Goal: Information Seeking & Learning: Learn about a topic

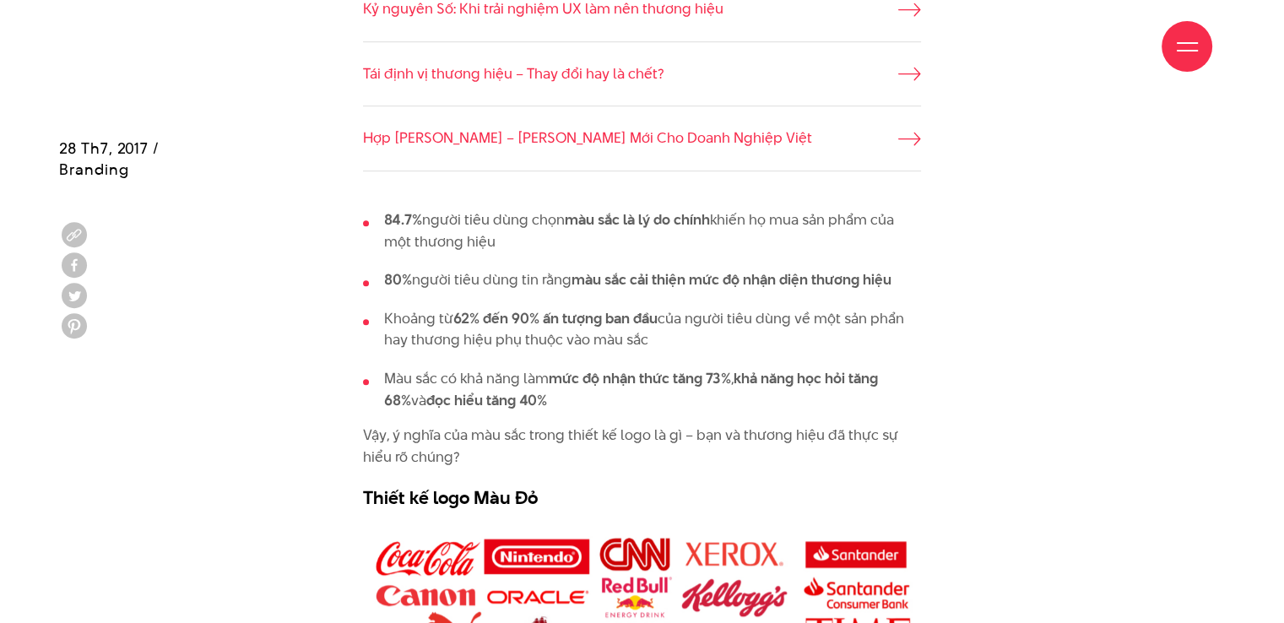
scroll to position [929, 0]
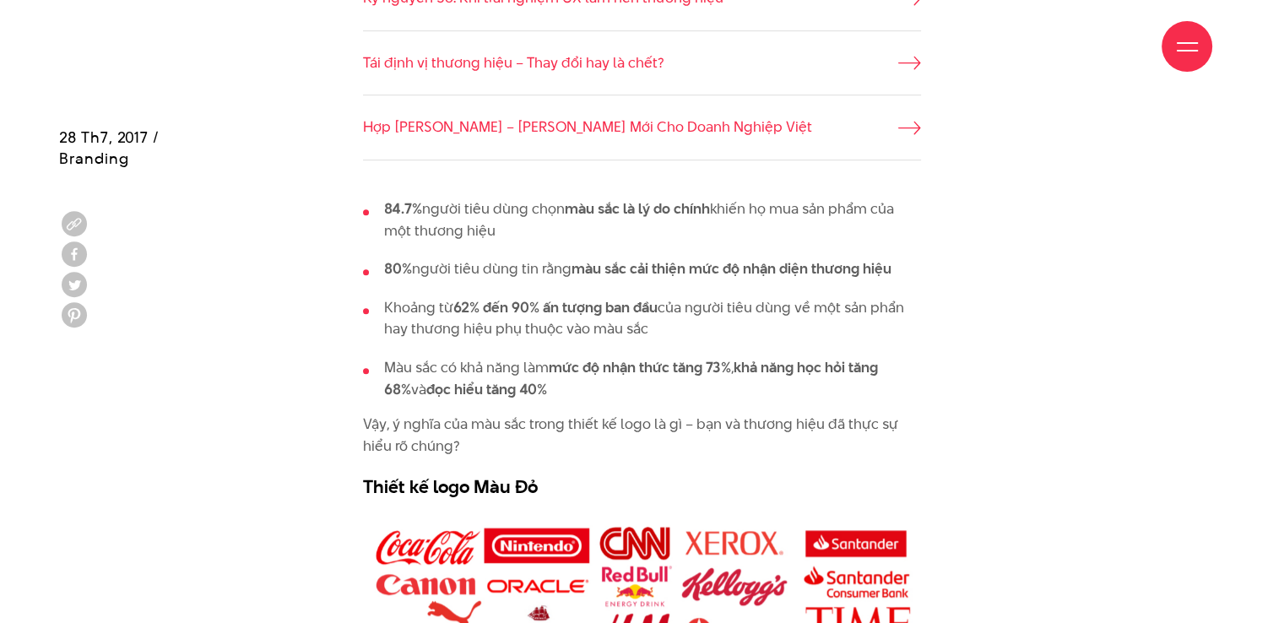
drag, startPoint x: 417, startPoint y: 203, endPoint x: 915, endPoint y: 237, distance: 499.3
click at [915, 237] on li "84.7% người tiêu dùng chọn màu sắc là lý do chính khiến họ mua sản phẩm của một…" at bounding box center [642, 219] width 558 height 43
click at [826, 258] on li "80% người tiêu dùng tin rằng màu sắc cải thiện mức độ nhận diện thương hiệu" at bounding box center [642, 269] width 558 height 22
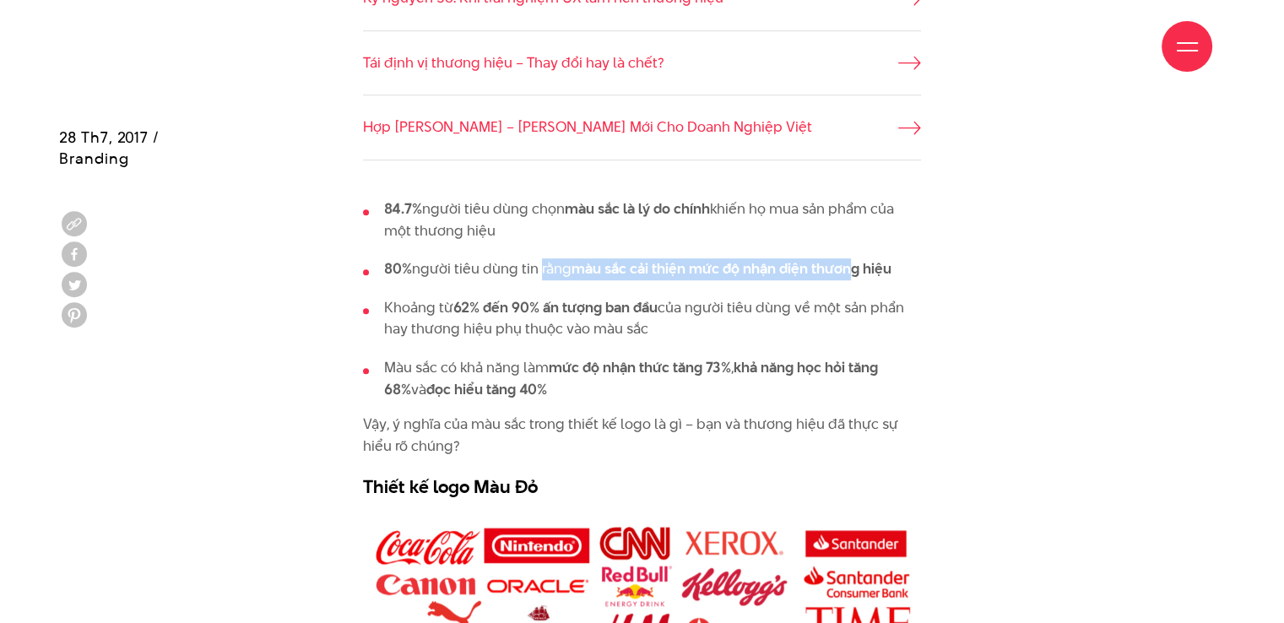
drag, startPoint x: 534, startPoint y: 263, endPoint x: 864, endPoint y: 265, distance: 330.1
click at [854, 264] on li "80% người tiêu dùng tin rằng màu sắc cải thiện mức độ nhận diện thương hiệu" at bounding box center [642, 269] width 558 height 22
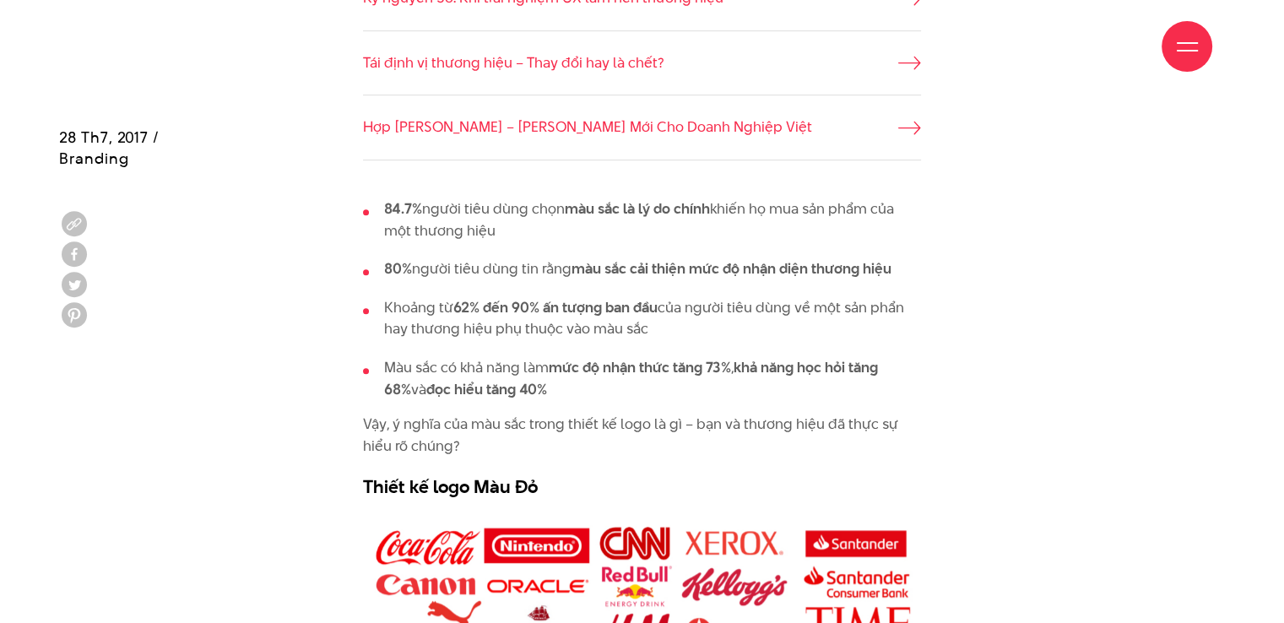
click at [966, 309] on div "84.7% người tiêu dùng chọn màu sắc là lý do chính khiến họ mua sản phẩm của một…" at bounding box center [642, 347] width 1166 height 322
drag, startPoint x: 480, startPoint y: 312, endPoint x: 751, endPoint y: 333, distance: 272.7
click at [751, 333] on li "Khoảng từ 62% đến 90% ấn tượng ban đầu của người tiêu dùng về một sản phẩn hay …" at bounding box center [642, 318] width 558 height 43
click at [748, 342] on ul "84.7% người tiêu dùng chọn màu sắc là lý do chính khiến họ mua sản phẩm của một…" at bounding box center [642, 299] width 558 height 202
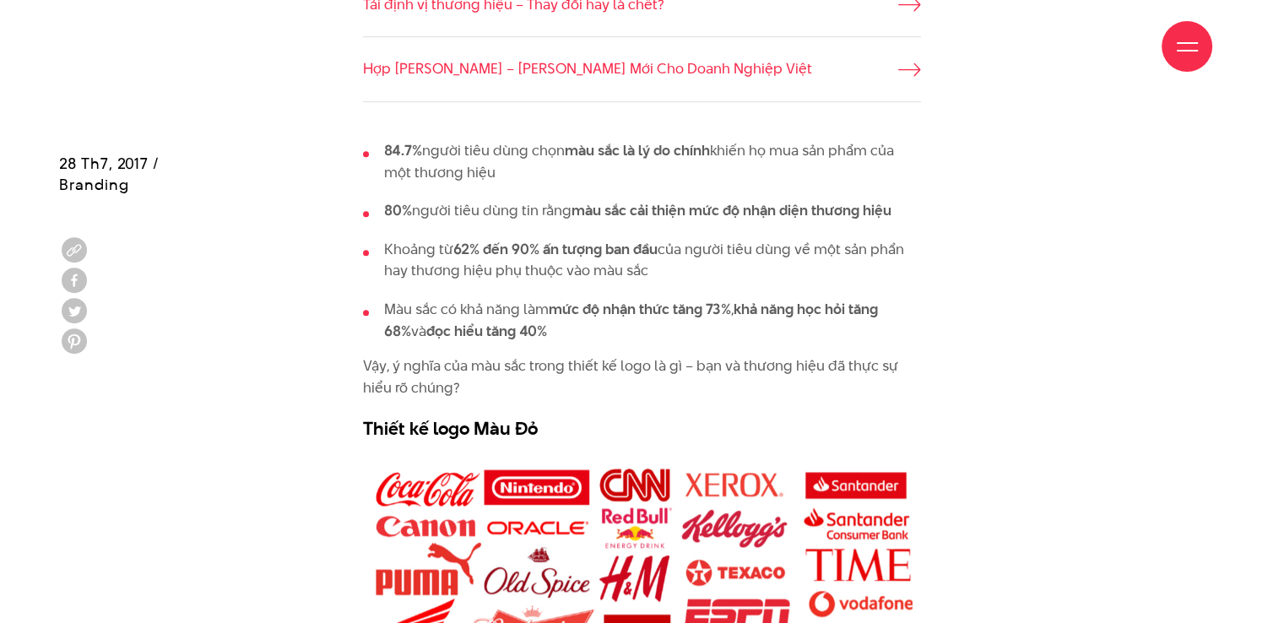
scroll to position [1013, 0]
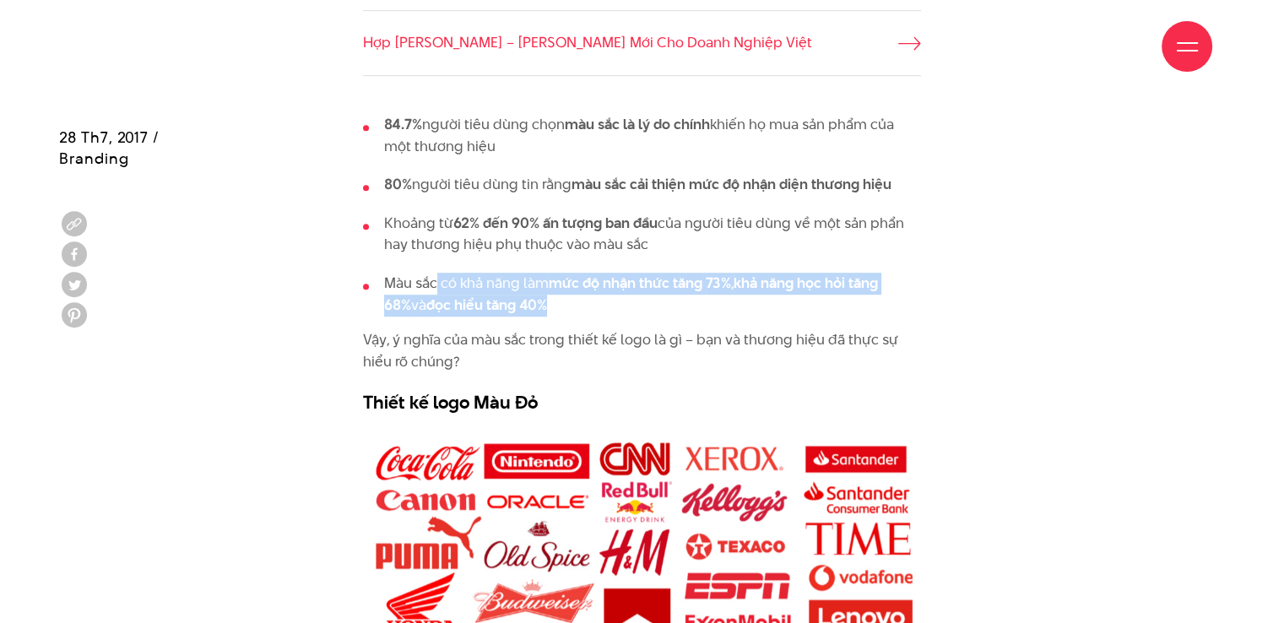
drag, startPoint x: 436, startPoint y: 280, endPoint x: 807, endPoint y: 298, distance: 371.9
click at [807, 298] on li "Màu sắc có khả năng làm mức độ nhận thức tăng 73% , khả năng học hỏi tăng 68% v…" at bounding box center [642, 294] width 558 height 43
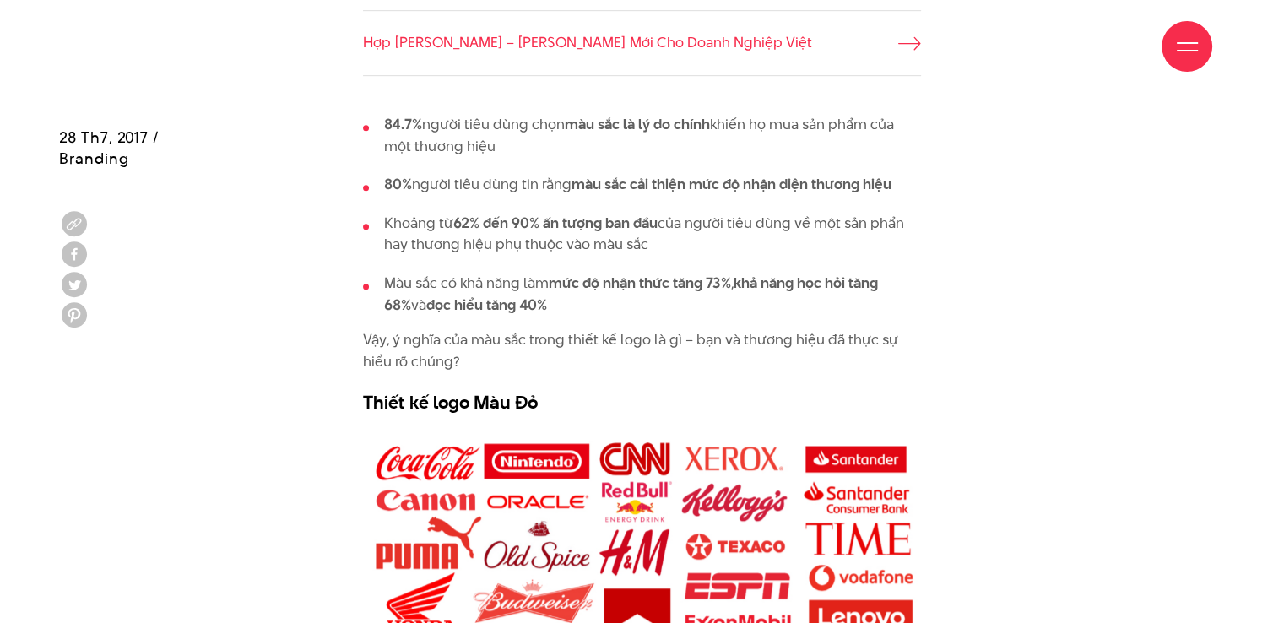
click at [605, 318] on div "84.7% người tiêu dùng chọn màu sắc là lý do chính khiến họ mua sản phẩm của một…" at bounding box center [642, 264] width 558 height 301
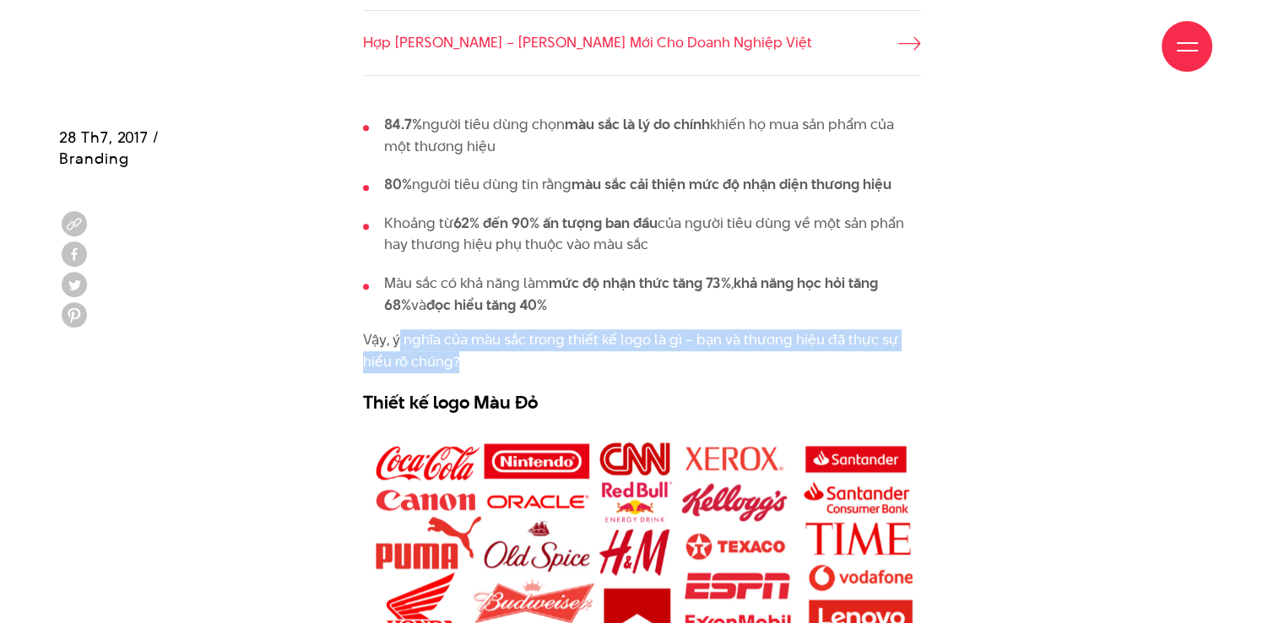
drag, startPoint x: 398, startPoint y: 341, endPoint x: 876, endPoint y: 355, distance: 478.1
click at [876, 355] on p "Vậy, ý nghĩa của màu sắc trong thiết kế logo là gì – bạn và thương hiệu đã thực…" at bounding box center [642, 350] width 558 height 43
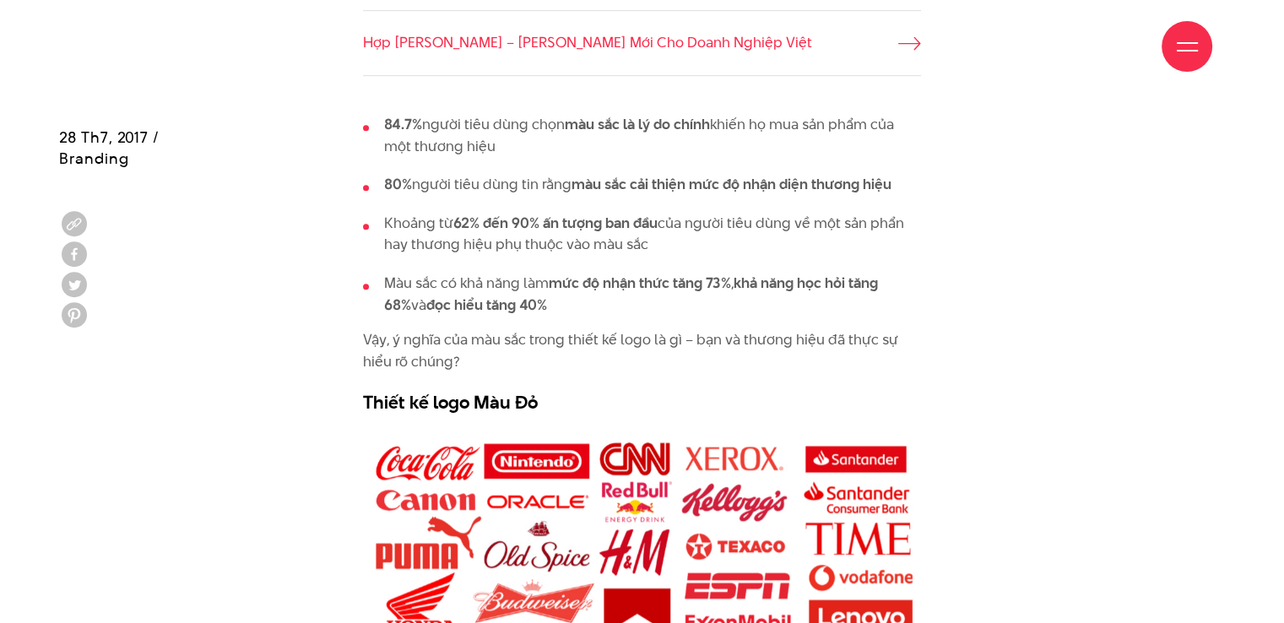
click at [554, 379] on div "84.7% người tiêu dùng chọn màu sắc là lý do chính khiến họ mua sản phẩm của một…" at bounding box center [642, 264] width 558 height 301
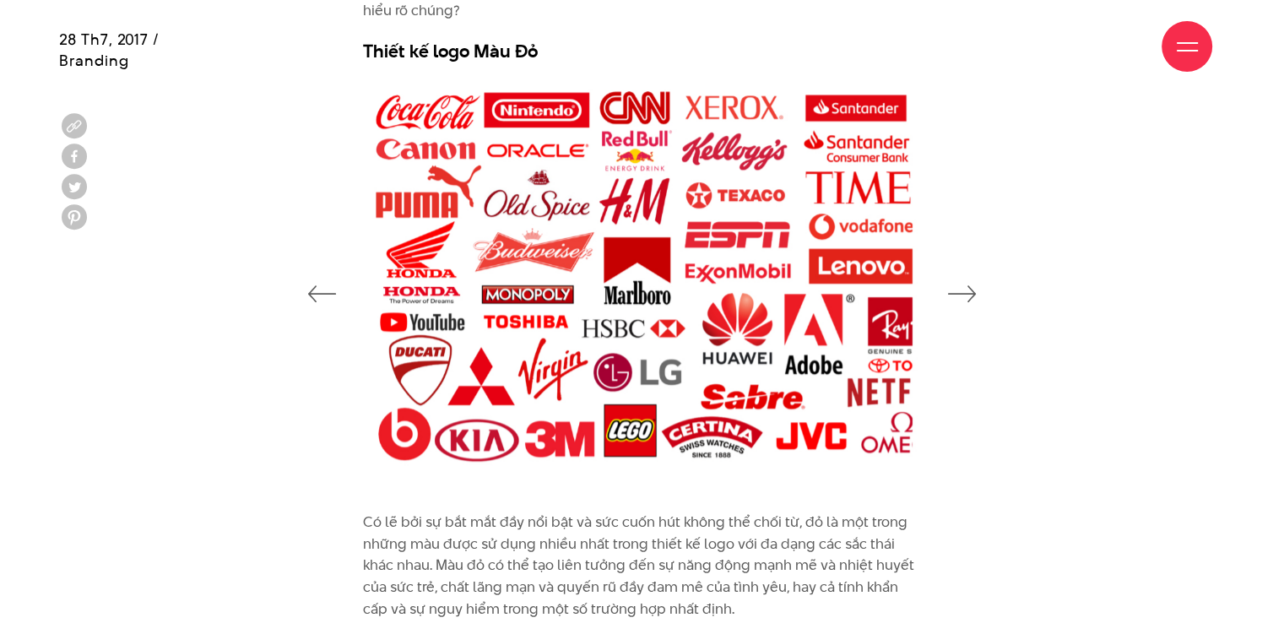
scroll to position [1435, 0]
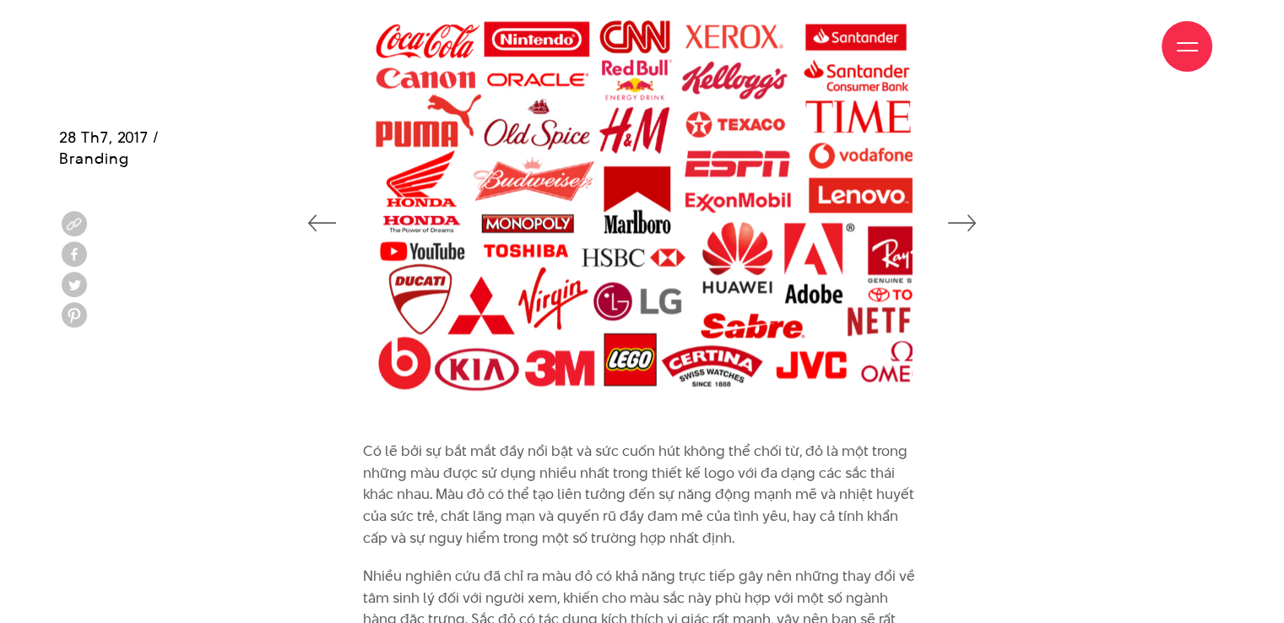
click at [962, 220] on icon "button" at bounding box center [962, 222] width 29 height 17
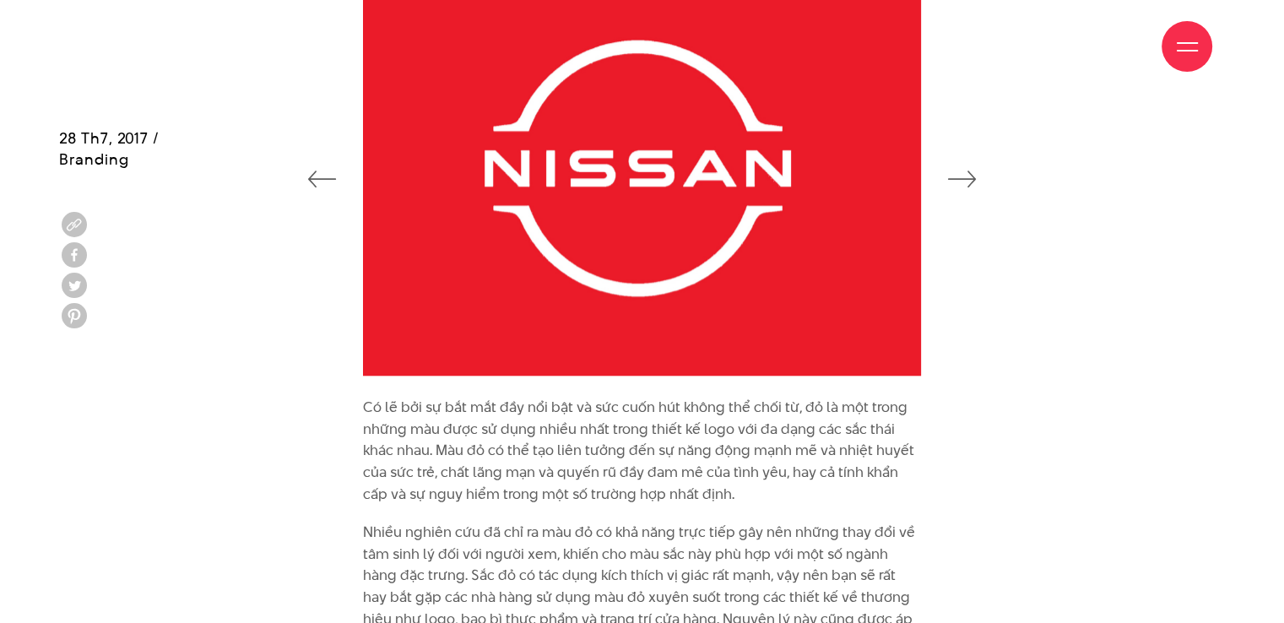
scroll to position [1520, 0]
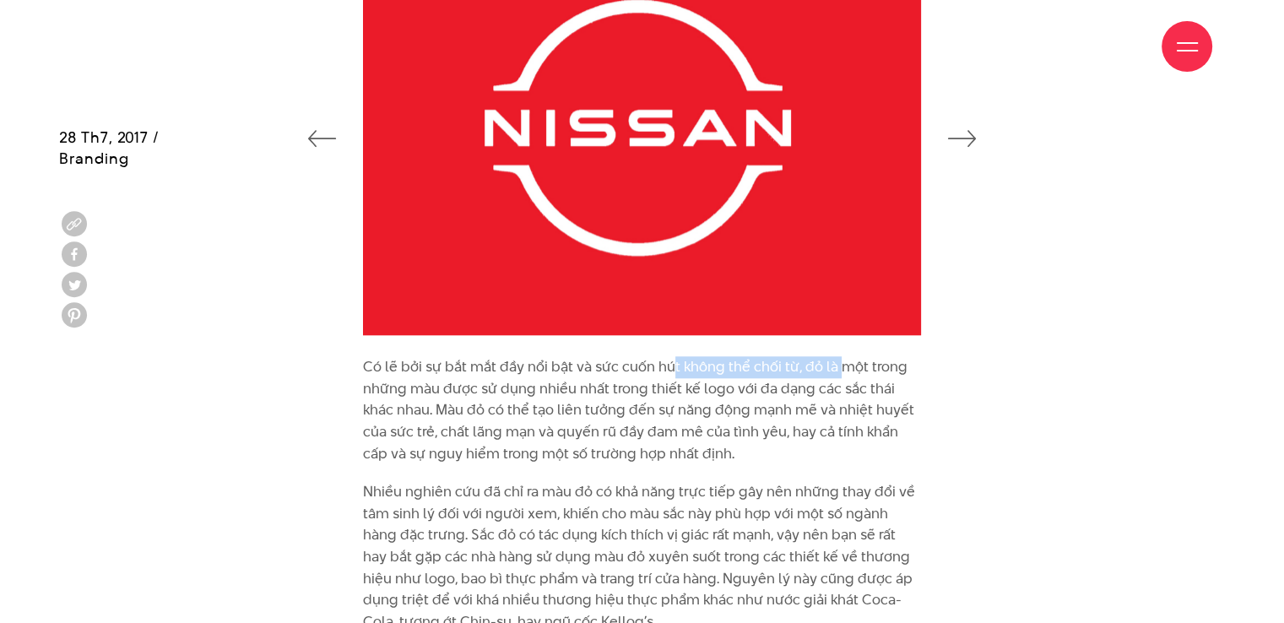
drag, startPoint x: 672, startPoint y: 369, endPoint x: 838, endPoint y: 363, distance: 166.4
click at [838, 363] on p "Có lẽ bởi sự bắt mắt đầy nổi bật và sức cuốn hút không thể chối từ, đỏ là một t…" at bounding box center [642, 410] width 558 height 108
click at [915, 373] on p "Có lẽ bởi sự bắt mắt đầy nổi bật và sức cuốn hút không thể chối từ, đỏ là một t…" at bounding box center [642, 410] width 558 height 108
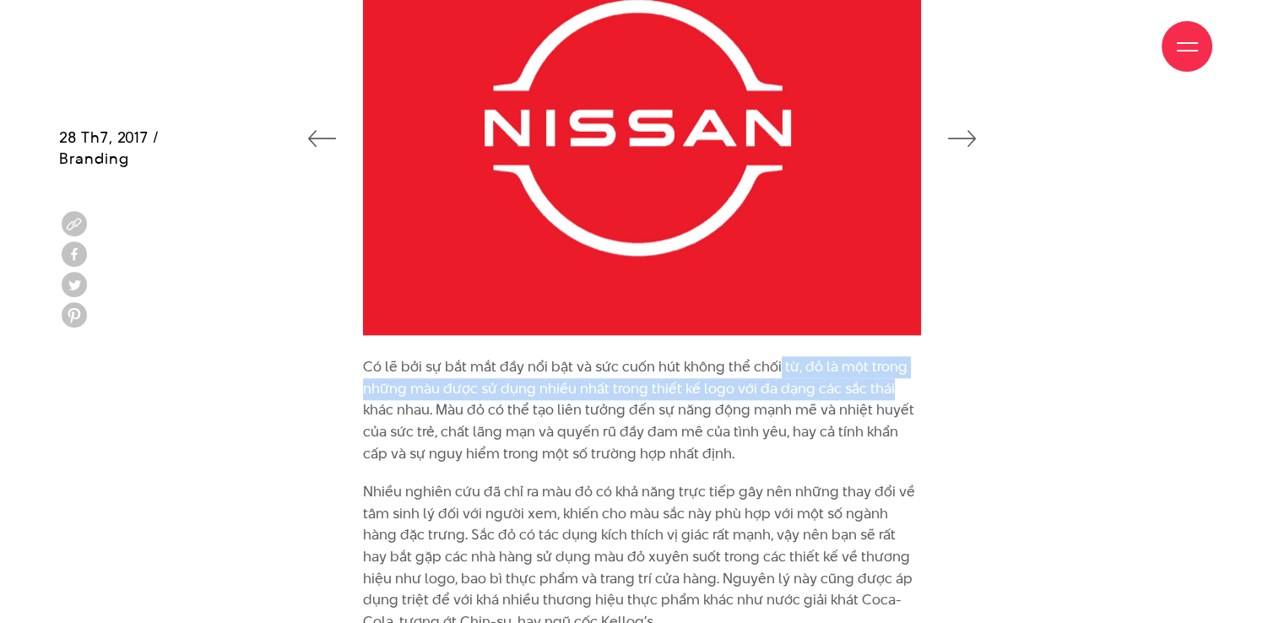
drag, startPoint x: 777, startPoint y: 364, endPoint x: 888, endPoint y: 388, distance: 113.9
click at [888, 388] on p "Có lẽ bởi sự bắt mắt đầy nổi bật và sức cuốn hút không thể chối từ, đỏ là một t…" at bounding box center [642, 410] width 558 height 108
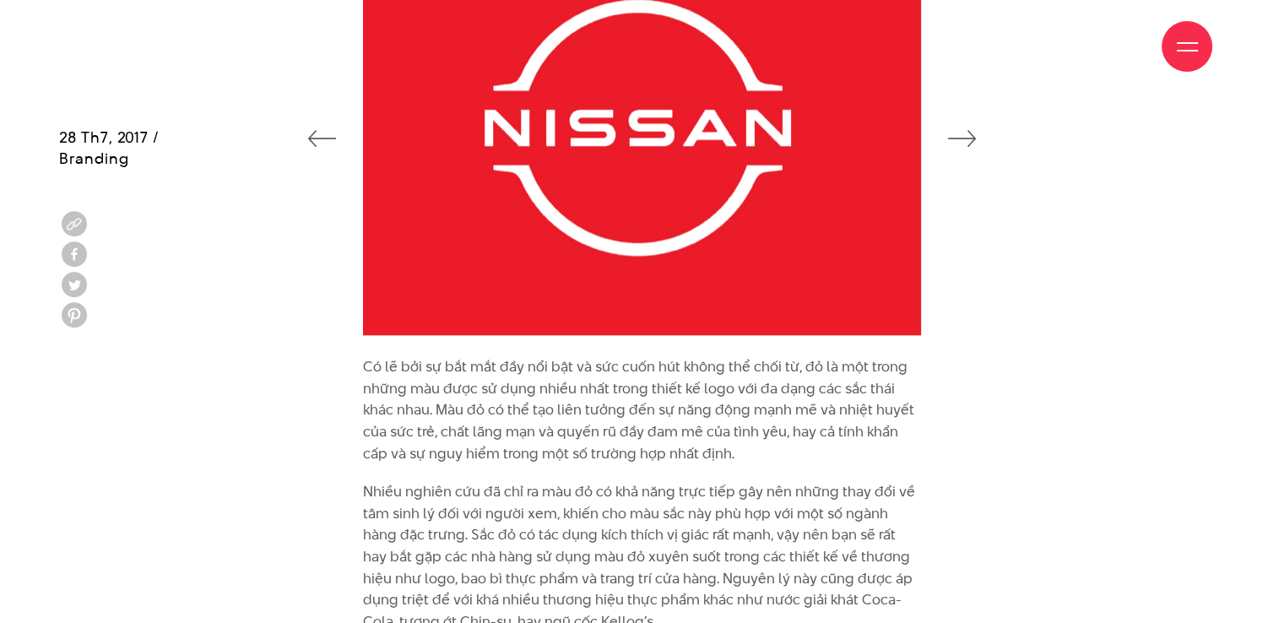
click at [854, 421] on p "Có lẽ bởi sự bắt mắt đầy nổi bật và sức cuốn hút không thể chối từ, đỏ là một t…" at bounding box center [642, 410] width 558 height 108
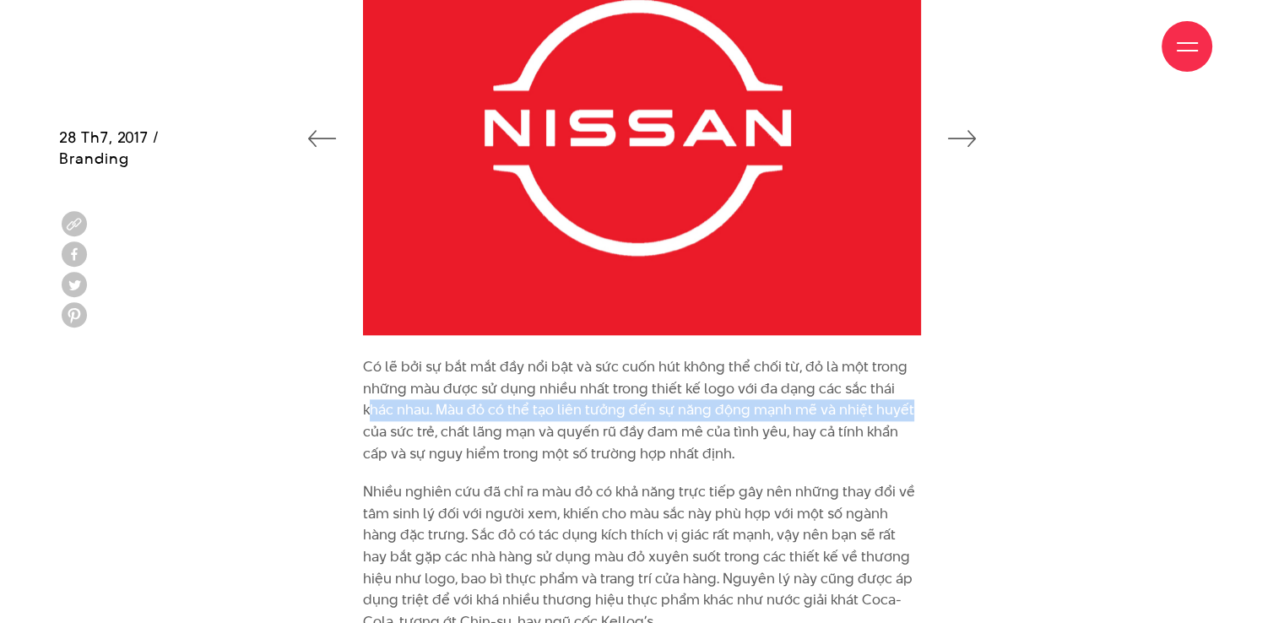
drag, startPoint x: 371, startPoint y: 412, endPoint x: 923, endPoint y: 409, distance: 552.1
click at [923, 409] on div "Có lẽ bởi sự bắt mắt đầy nổi bật và sức cuốn hút không thể chối từ, đỏ là một t…" at bounding box center [641, 614] width 583 height 517
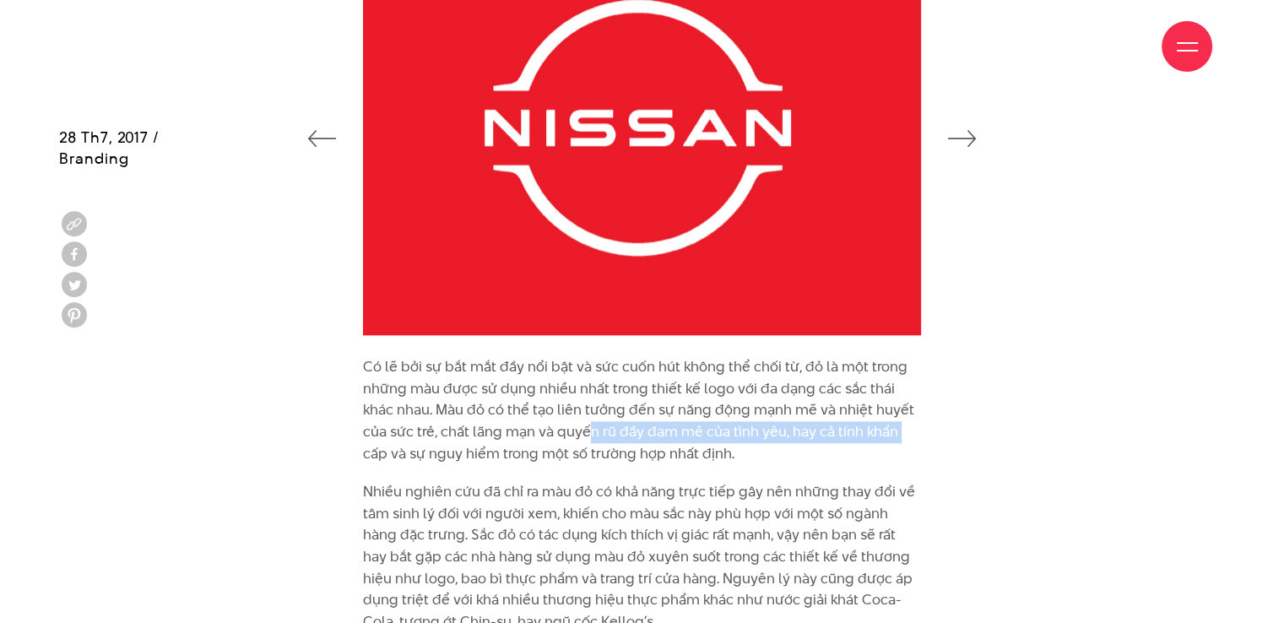
drag, startPoint x: 344, startPoint y: 442, endPoint x: 592, endPoint y: 425, distance: 247.9
click at [588, 426] on div "Có lẽ bởi sự bắt mắt đầy nổi bật và sức cuốn hút không thể chối từ, đỏ là một t…" at bounding box center [642, 614] width 1166 height 517
click at [747, 421] on p "Có lẽ bởi sự bắt mắt đầy nổi bật và sức cuốn hút không thể chối từ, đỏ là một t…" at bounding box center [642, 410] width 558 height 108
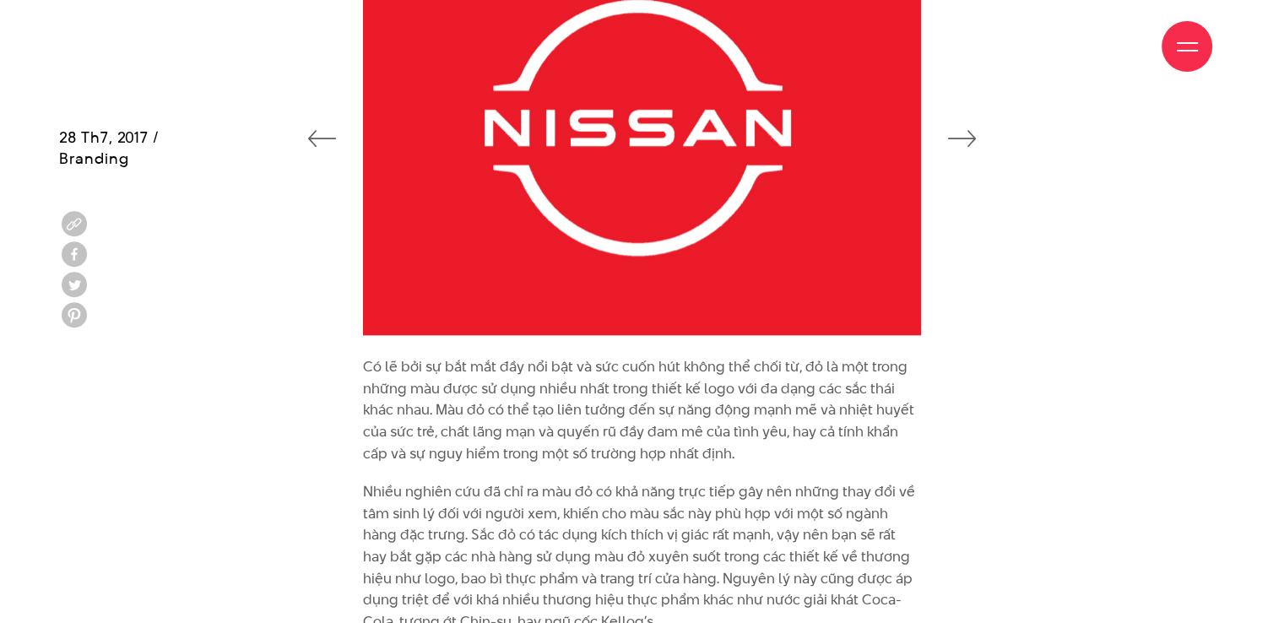
click at [703, 456] on p "Có lẽ bởi sự bắt mắt đầy nổi bật và sức cuốn hút không thể chối từ, đỏ là một t…" at bounding box center [642, 410] width 558 height 108
drag, startPoint x: 596, startPoint y: 433, endPoint x: 892, endPoint y: 459, distance: 296.6
click at [894, 436] on p "Có lẽ bởi sự bắt mắt đầy nổi bật và sức cuốn hút không thể chối từ, đỏ là một t…" at bounding box center [642, 410] width 558 height 108
click at [888, 463] on p "Có lẽ bởi sự bắt mắt đầy nổi bật và sức cuốn hút không thể chối từ, đỏ là một t…" at bounding box center [642, 410] width 558 height 108
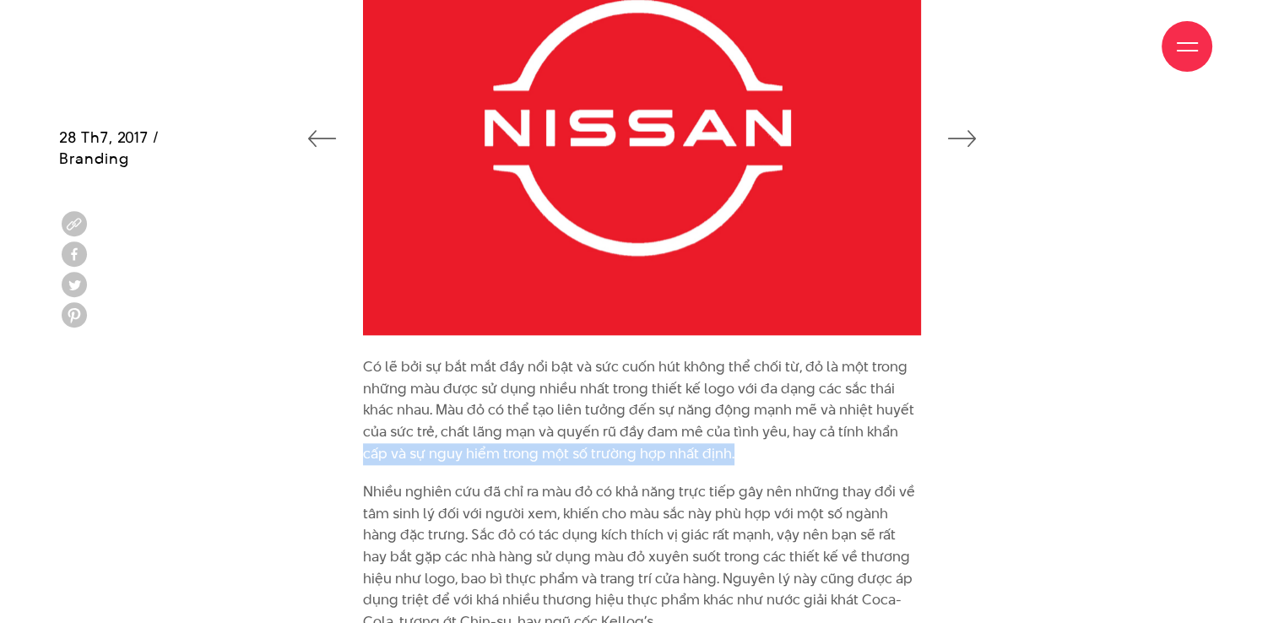
drag, startPoint x: 350, startPoint y: 454, endPoint x: 774, endPoint y: 458, distance: 423.8
click at [774, 458] on div "Có lẽ bởi sự bắt mắt đầy nổi bật và sức cuốn hút không thể chối từ, đỏ là một t…" at bounding box center [641, 614] width 583 height 517
click at [777, 457] on p "Có lẽ bởi sự bắt mắt đầy nổi bật và sức cuốn hút không thể chối từ, đỏ là một t…" at bounding box center [642, 410] width 558 height 108
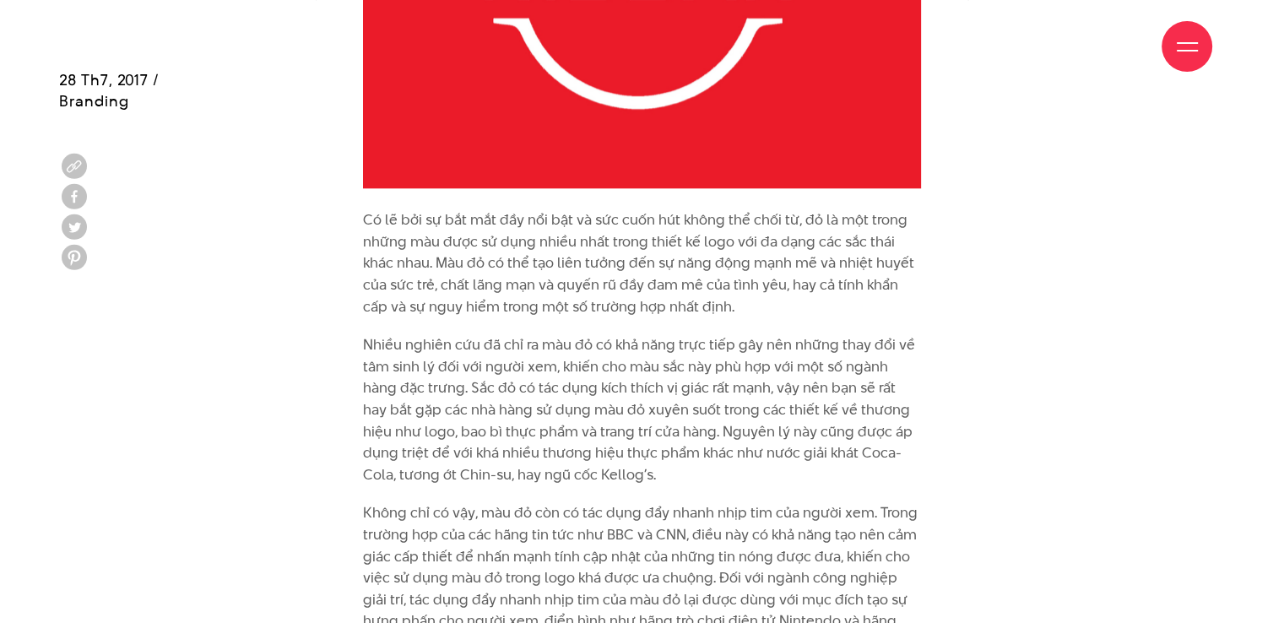
scroll to position [1688, 0]
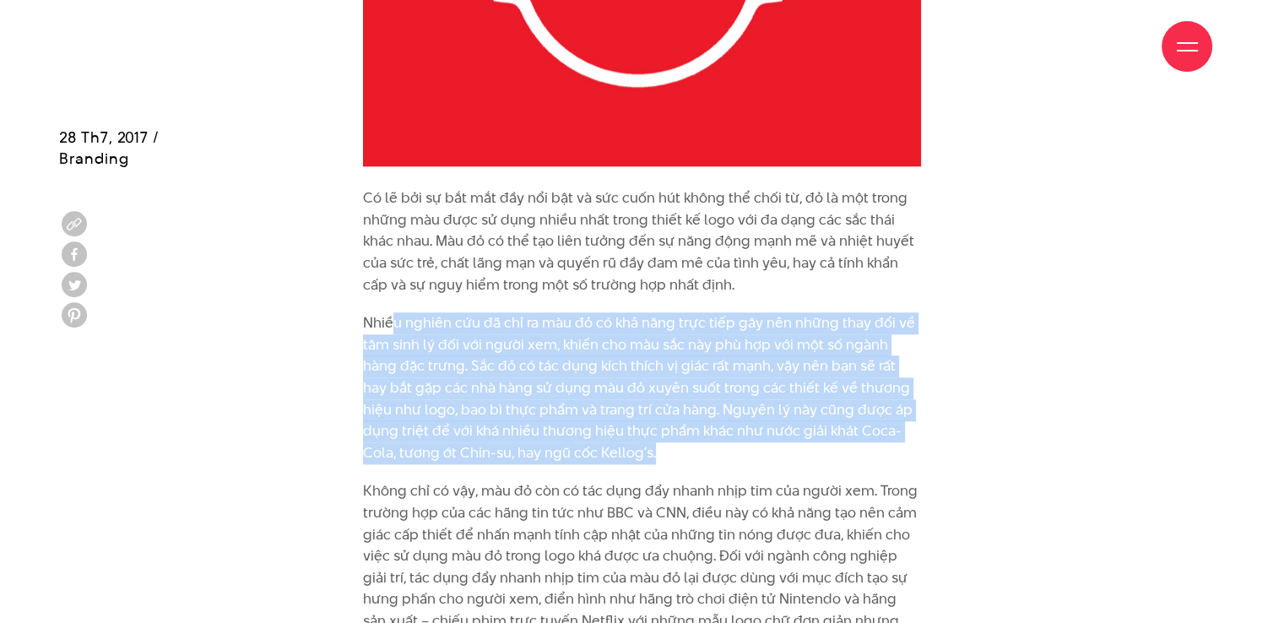
drag, startPoint x: 401, startPoint y: 321, endPoint x: 883, endPoint y: 458, distance: 501.1
click at [883, 458] on p "Nhiều nghiên cứu đã chỉ ra màu đỏ có khả năng trực tiếp gây nên những thay đổi …" at bounding box center [642, 387] width 558 height 151
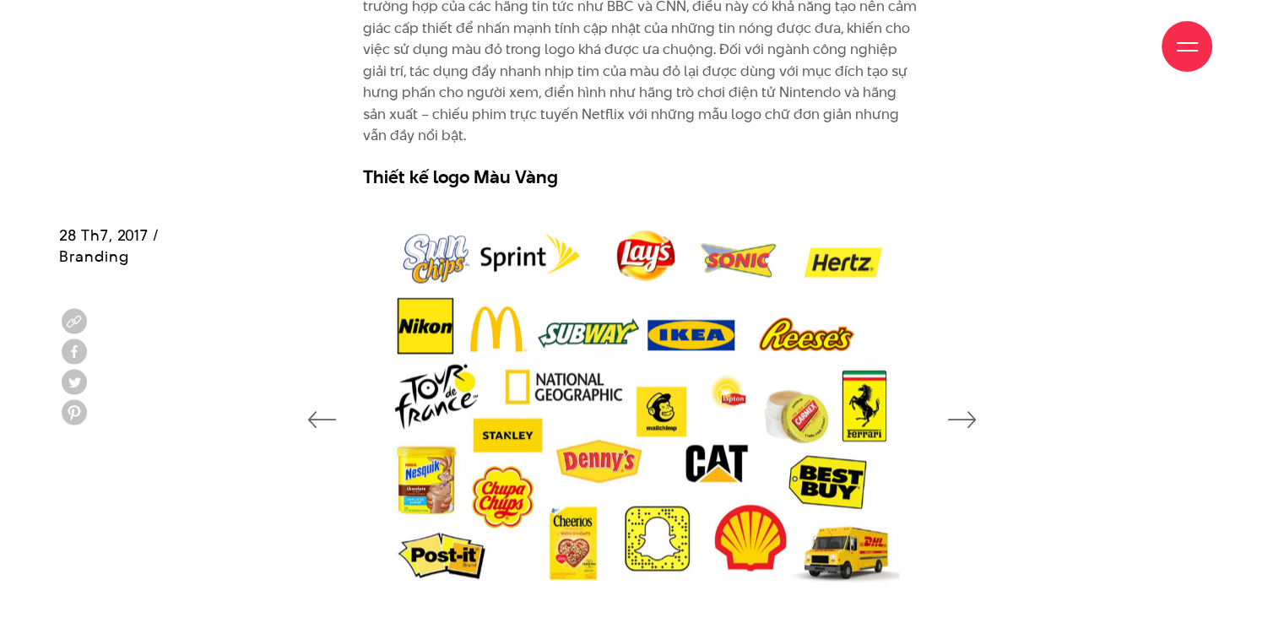
scroll to position [2364, 0]
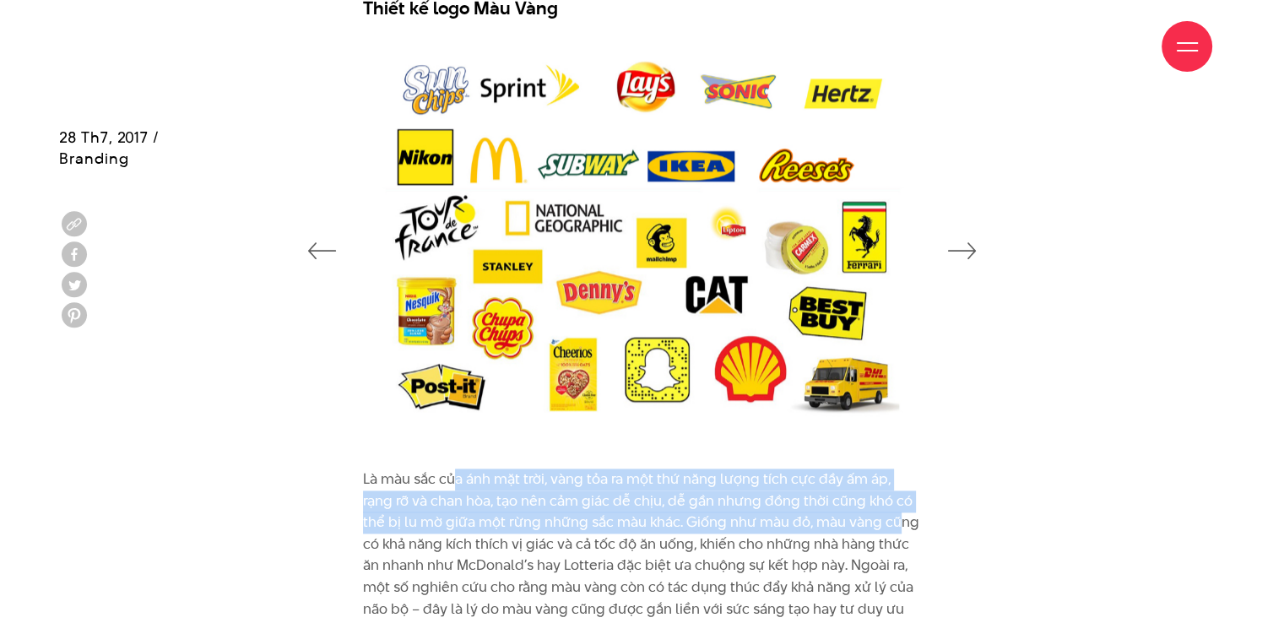
drag, startPoint x: 457, startPoint y: 474, endPoint x: 895, endPoint y: 518, distance: 440.4
click at [895, 518] on p "Là màu sắc của ánh mặt trời, vàng tỏa ra một thứ năng lượng tích cực đầy ấm áp,…" at bounding box center [642, 555] width 558 height 173
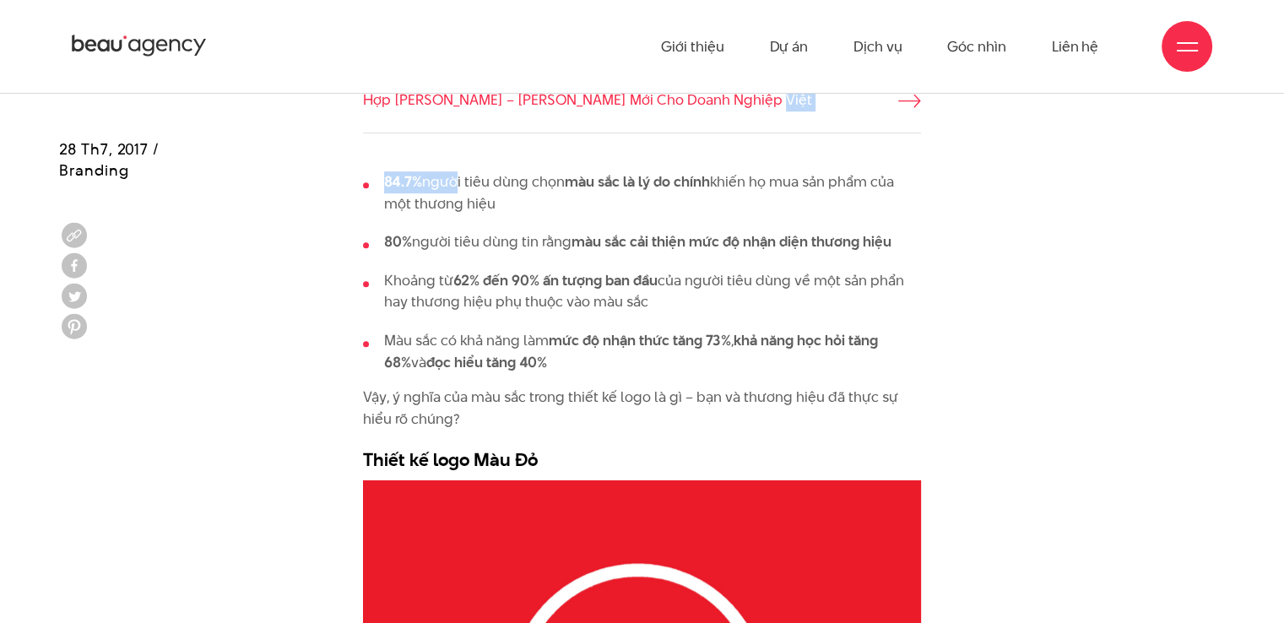
scroll to position [929, 0]
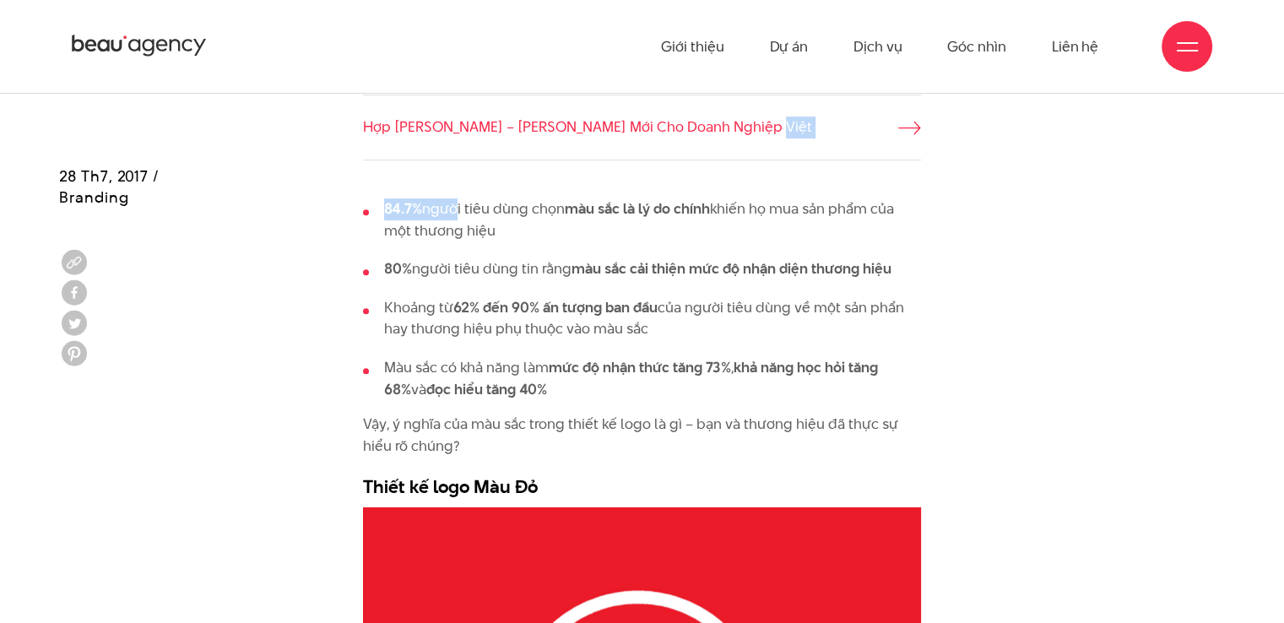
drag, startPoint x: 453, startPoint y: 122, endPoint x: 740, endPoint y: 117, distance: 287.9
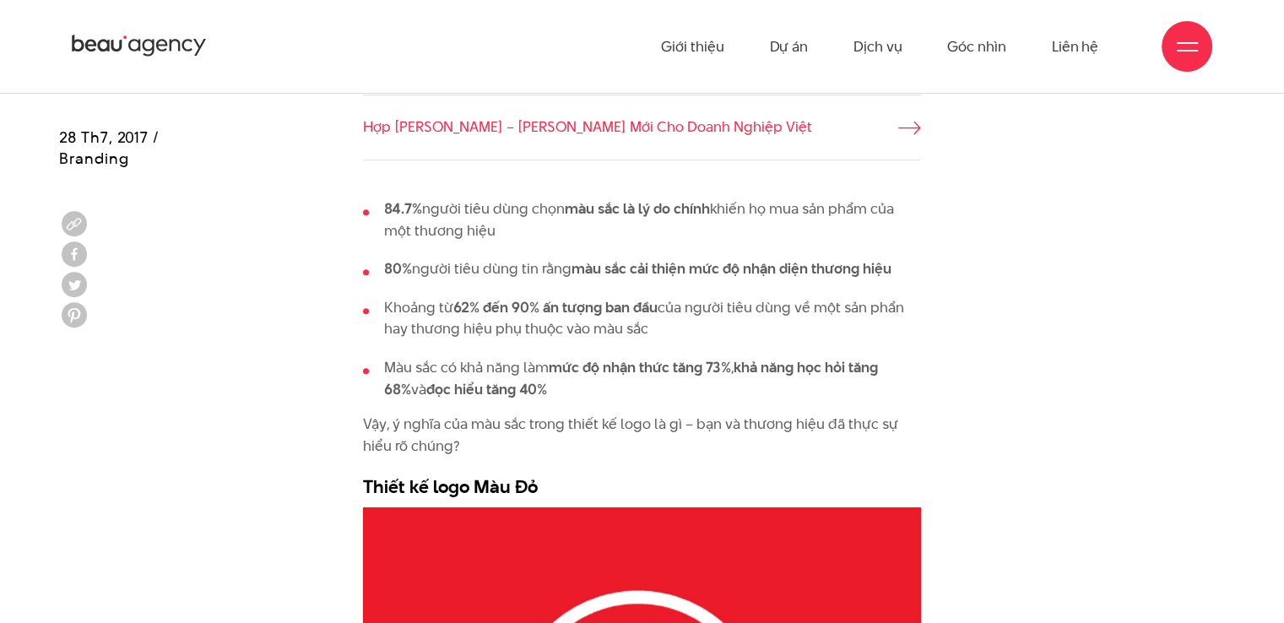
click at [765, 198] on li "84.7% người tiêu dùng chọn màu sắc là lý do chính khiến họ mua sản phẩm của một…" at bounding box center [642, 219] width 558 height 43
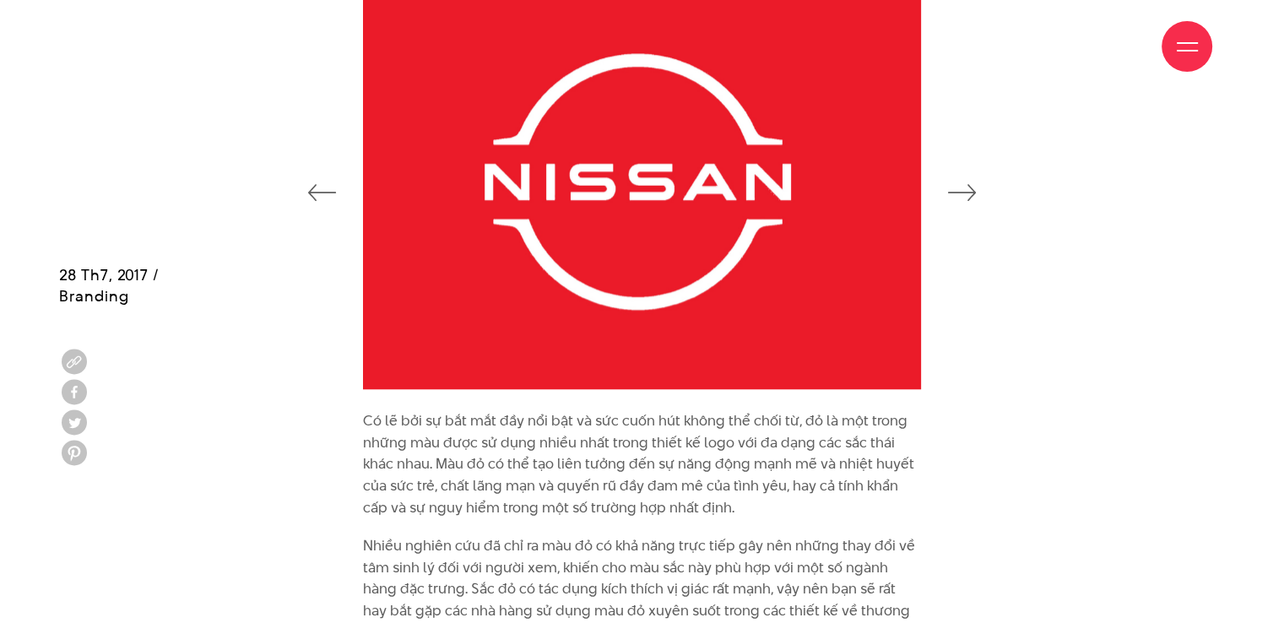
scroll to position [1604, 0]
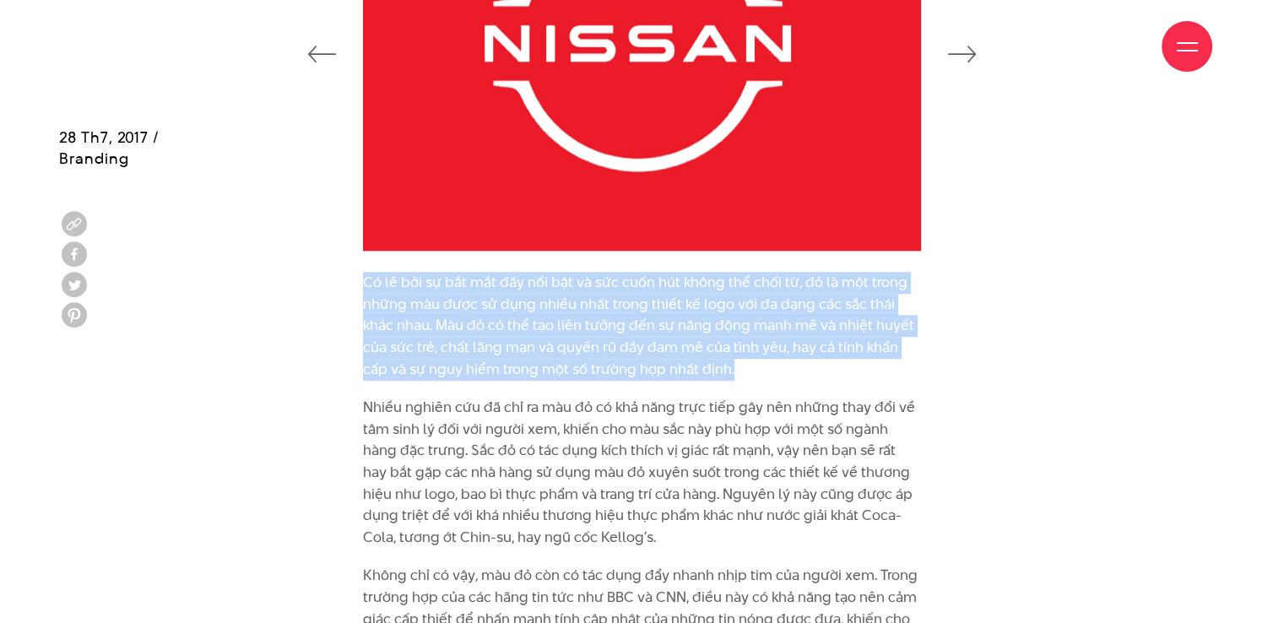
drag, startPoint x: 357, startPoint y: 284, endPoint x: 868, endPoint y: 360, distance: 516.5
click at [868, 360] on div "Có lẽ bởi sự bắt mắt đầy nổi bật và sức cuốn hút không thể chối từ, đỏ là một t…" at bounding box center [641, 530] width 583 height 517
click at [816, 373] on p "Có lẽ bởi sự bắt mắt đầy nổi bật và sức cuốn hút không thể chối từ, đỏ là một t…" at bounding box center [642, 326] width 558 height 108
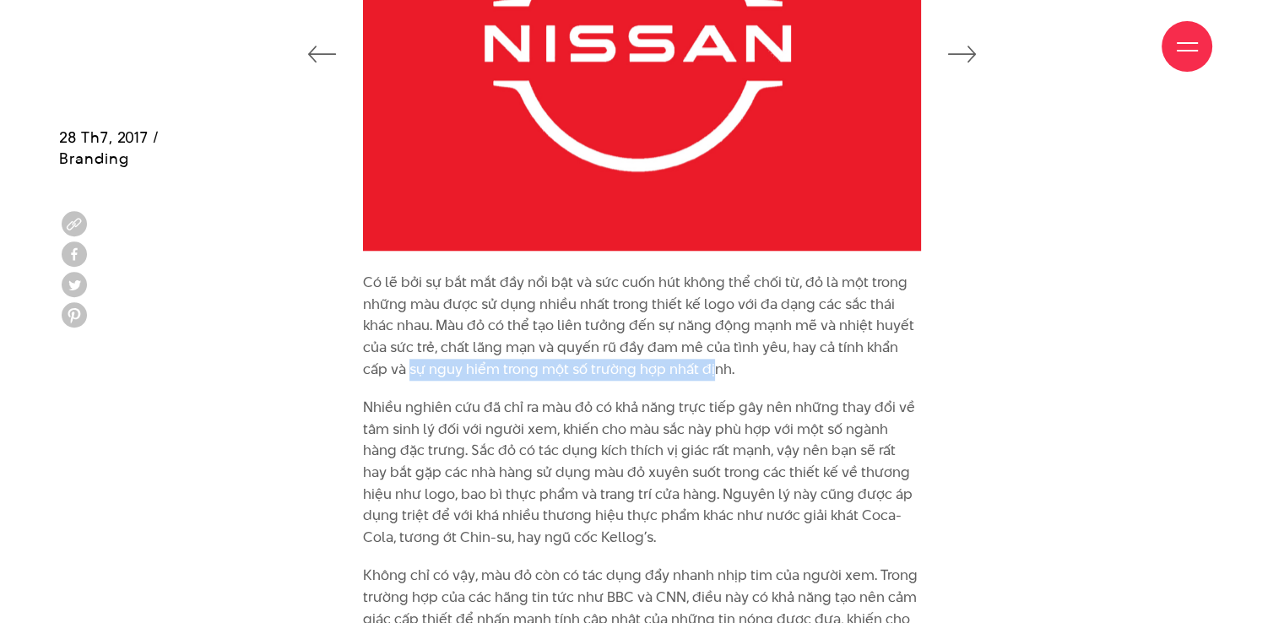
drag, startPoint x: 408, startPoint y: 378, endPoint x: 709, endPoint y: 358, distance: 302.1
click at [709, 358] on p "Có lẽ bởi sự bắt mắt đầy nổi bật và sức cuốn hút không thể chối từ, đỏ là một t…" at bounding box center [642, 326] width 558 height 108
drag, startPoint x: 368, startPoint y: 367, endPoint x: 654, endPoint y: 359, distance: 286.3
click at [654, 359] on p "Có lẽ bởi sự bắt mắt đầy nổi bật và sức cuốn hút không thể chối từ, đỏ là một t…" at bounding box center [642, 326] width 558 height 108
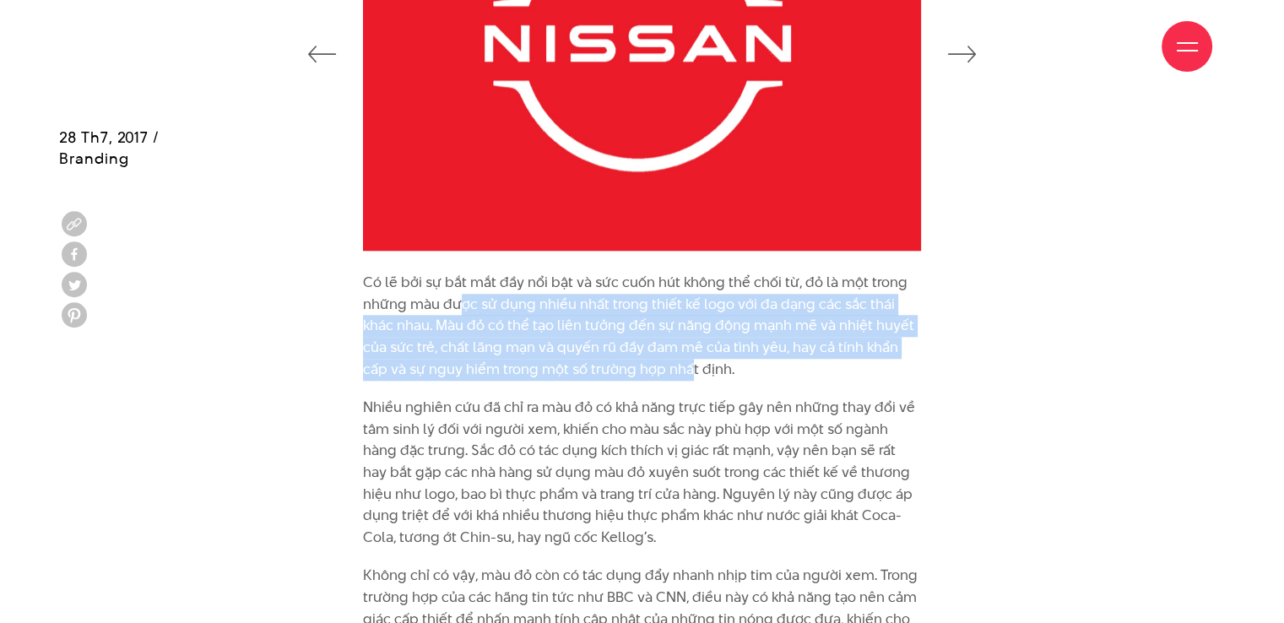
drag, startPoint x: 458, startPoint y: 298, endPoint x: 694, endPoint y: 372, distance: 247.8
click at [694, 372] on p "Có lẽ bởi sự bắt mắt đầy nổi bật và sức cuốn hút không thể chối từ, đỏ là một t…" at bounding box center [642, 326] width 558 height 108
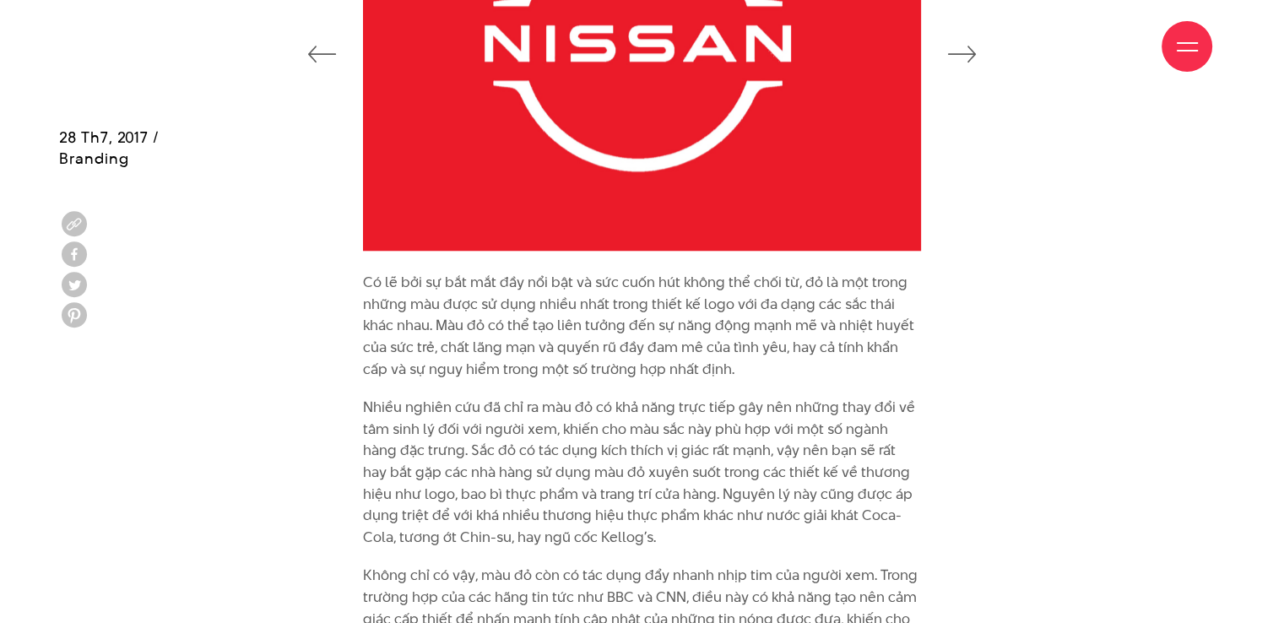
click at [760, 376] on p "Có lẽ bởi sự bắt mắt đầy nổi bật và sức cuốn hút không thể chối từ, đỏ là một t…" at bounding box center [642, 326] width 558 height 108
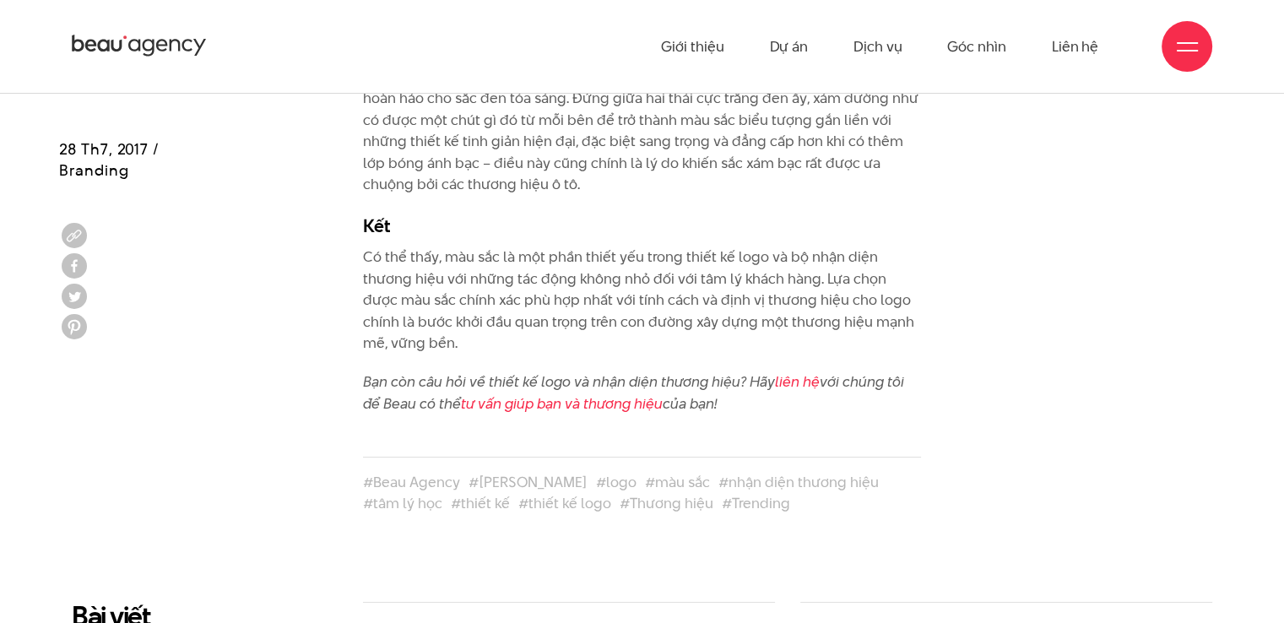
scroll to position [6406, 0]
